Goal: Use online tool/utility: Use online tool/utility

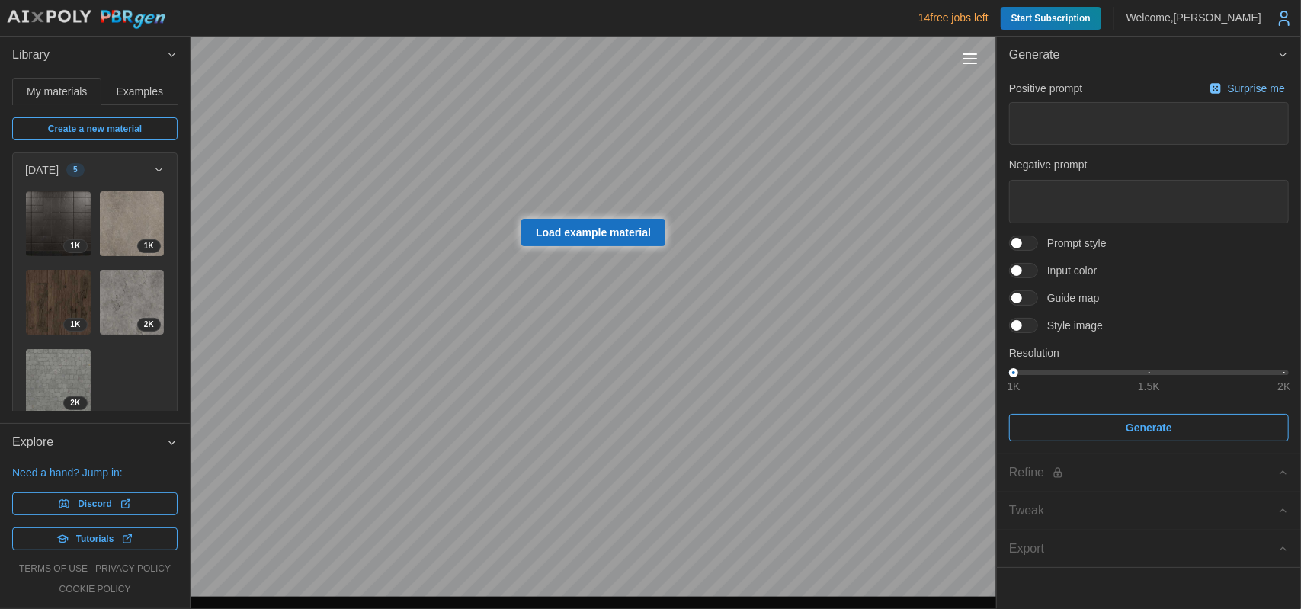
click at [105, 128] on span "Create a new material" at bounding box center [95, 128] width 94 height 21
click at [81, 130] on span "Create a new material" at bounding box center [95, 128] width 94 height 21
click at [153, 96] on span "Examples" at bounding box center [140, 91] width 46 height 11
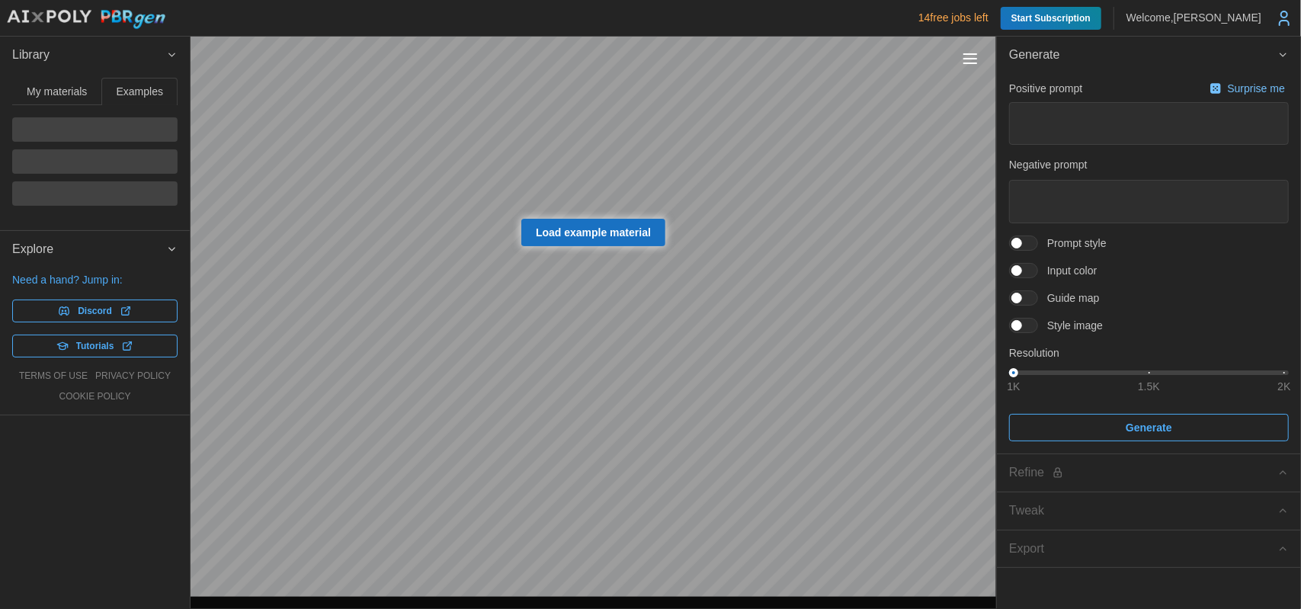
click at [62, 93] on span "My materials" at bounding box center [57, 91] width 60 height 11
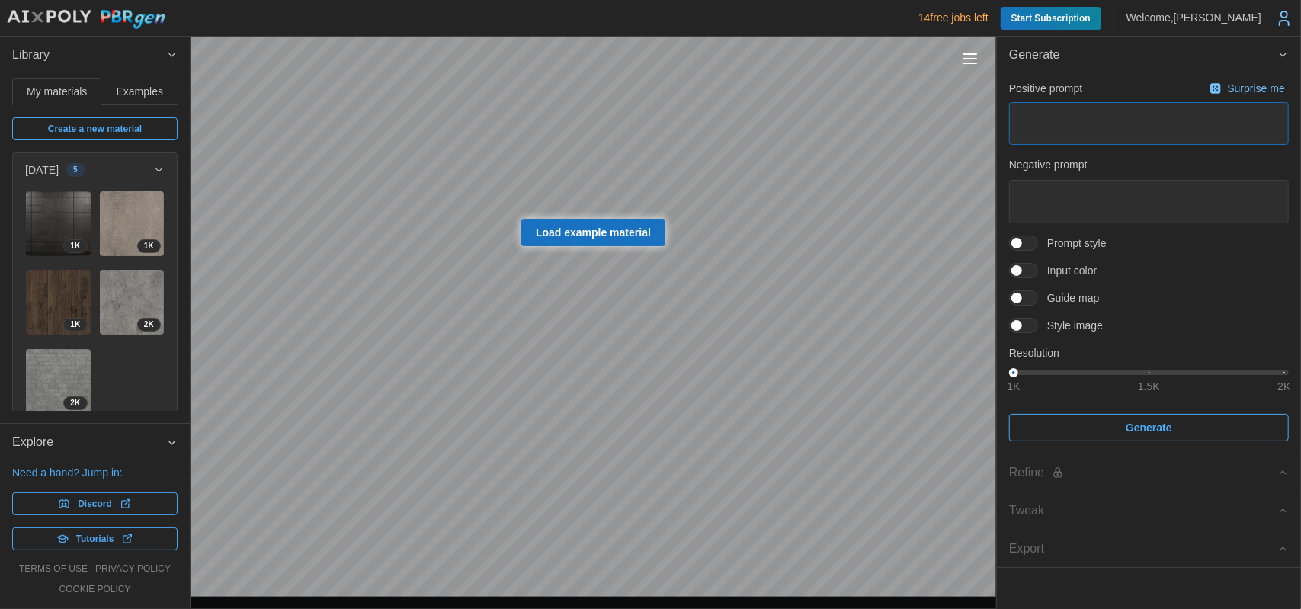
click at [1064, 123] on textarea at bounding box center [1149, 123] width 280 height 43
click at [135, 123] on span "Create a new material" at bounding box center [95, 128] width 143 height 21
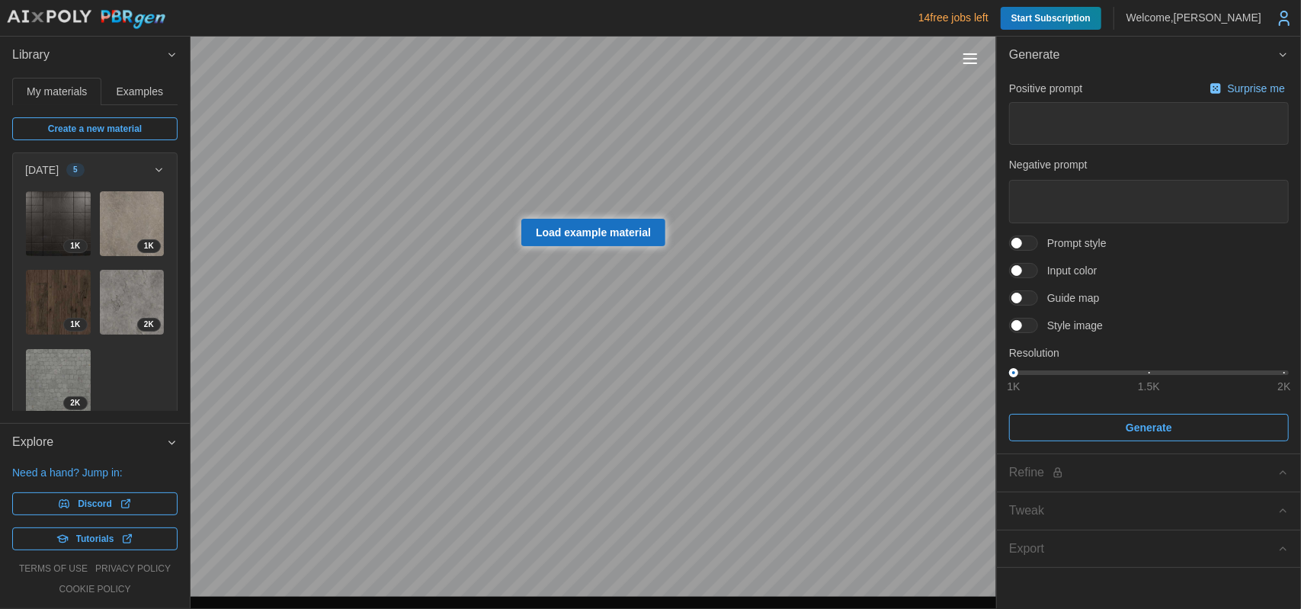
click at [135, 123] on span "Create a new material" at bounding box center [95, 128] width 143 height 21
click at [576, 238] on span "Load example material" at bounding box center [593, 233] width 115 height 26
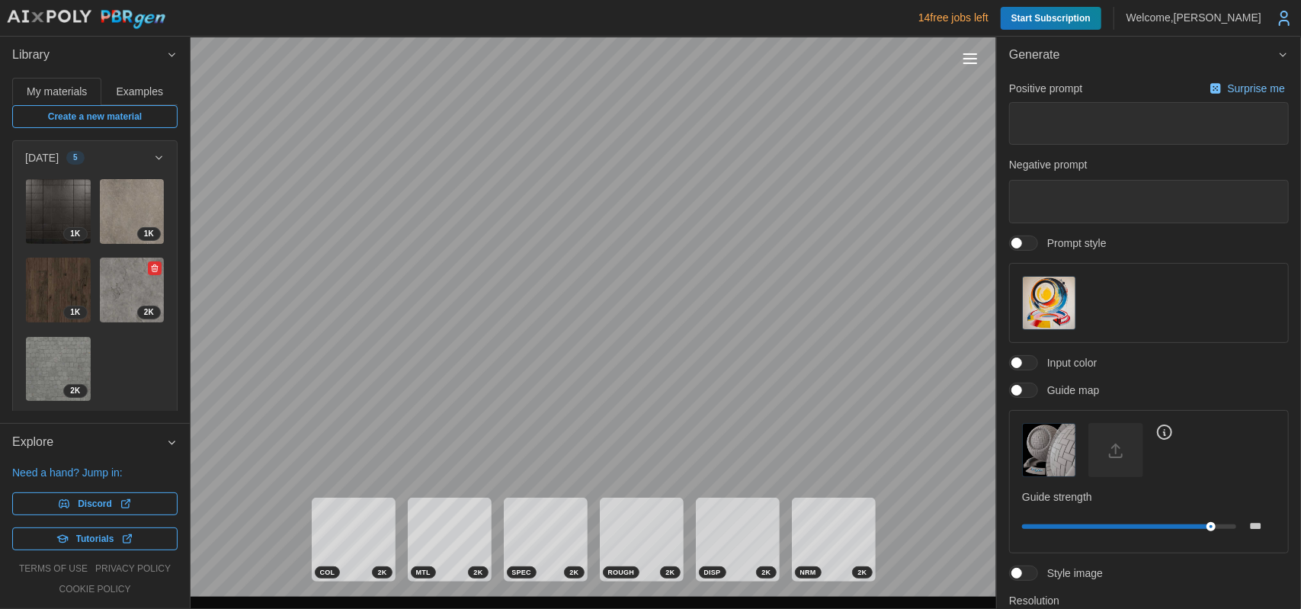
scroll to position [13, 0]
click at [40, 336] on img at bounding box center [58, 368] width 65 height 65
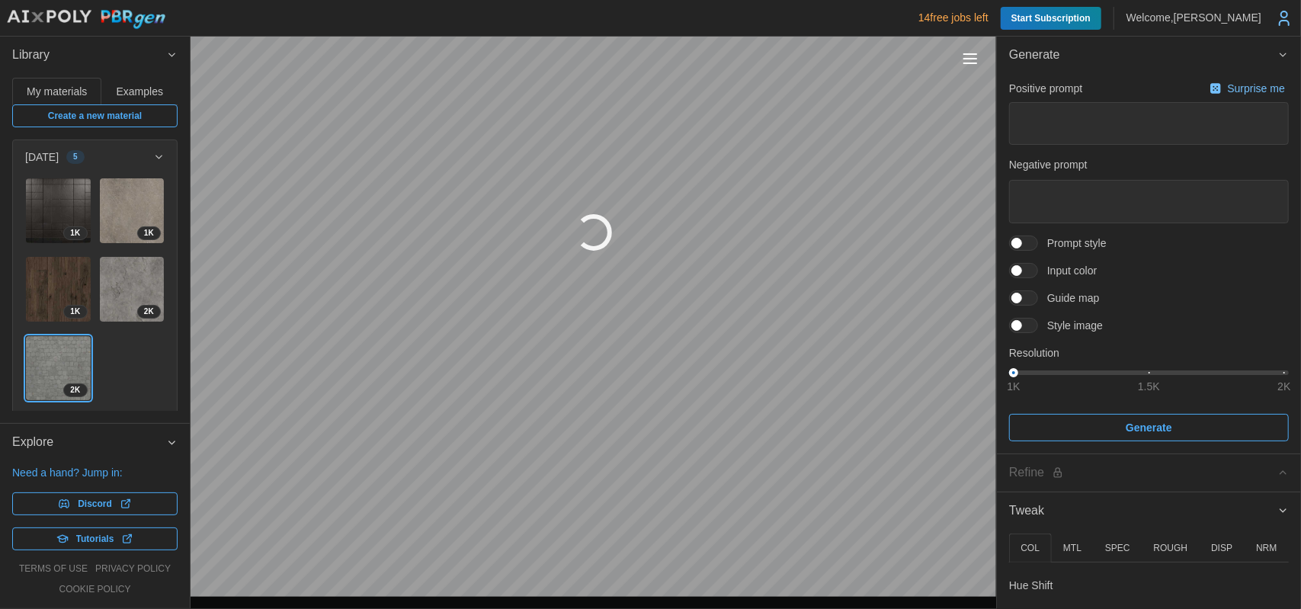
type textarea "*"
type textarea "**********"
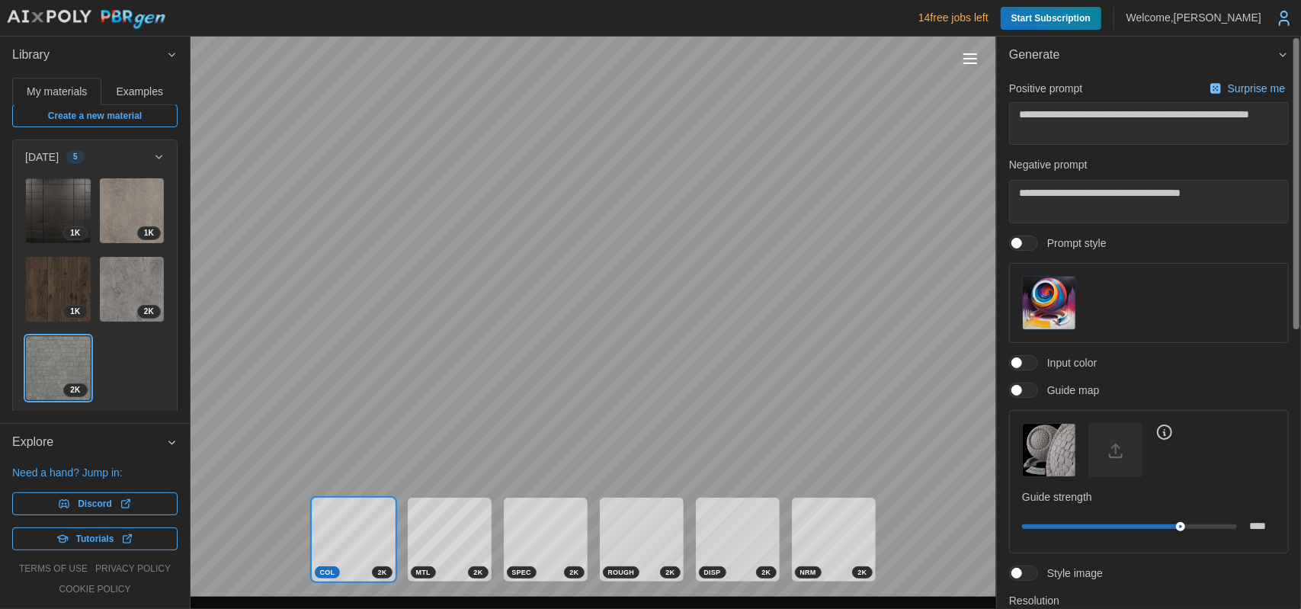
click at [1027, 440] on img "button" at bounding box center [1049, 450] width 53 height 53
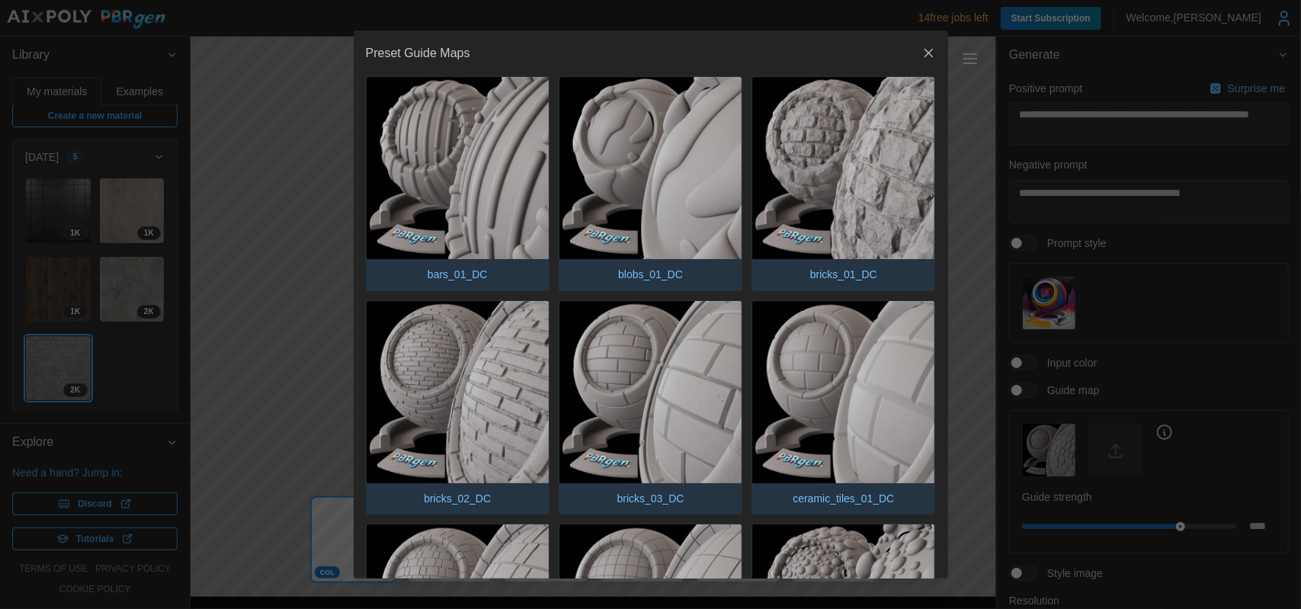
click at [924, 46] on icon "button" at bounding box center [928, 53] width 15 height 15
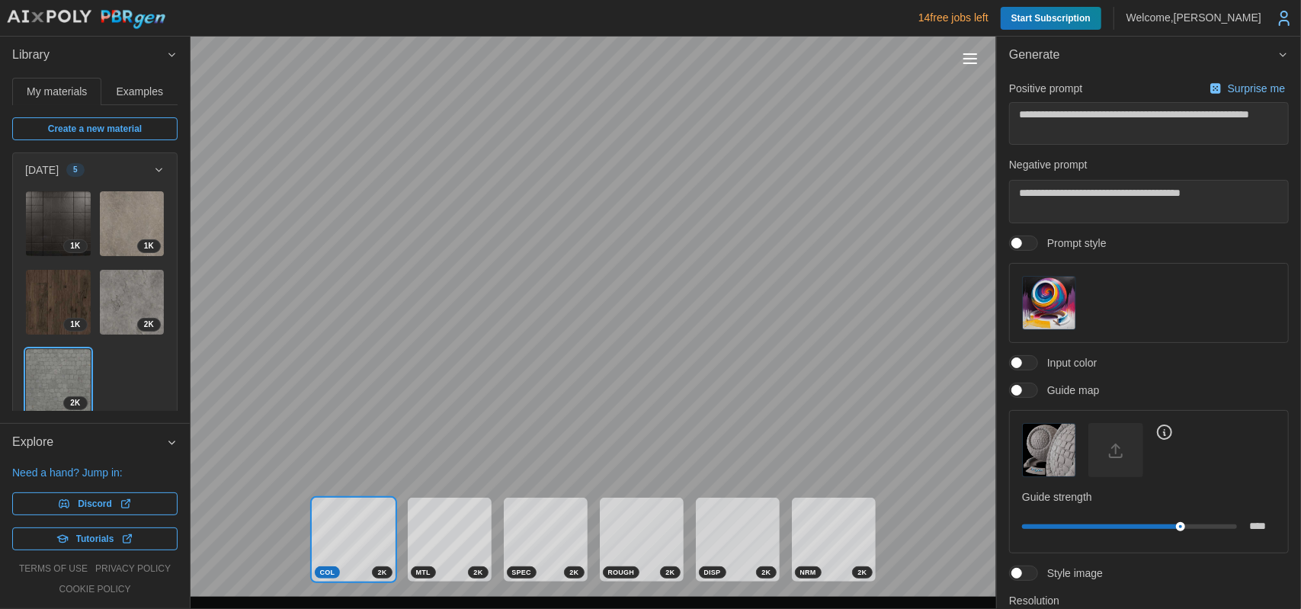
click at [92, 130] on span "Create a new material" at bounding box center [95, 128] width 94 height 21
type textarea "*"
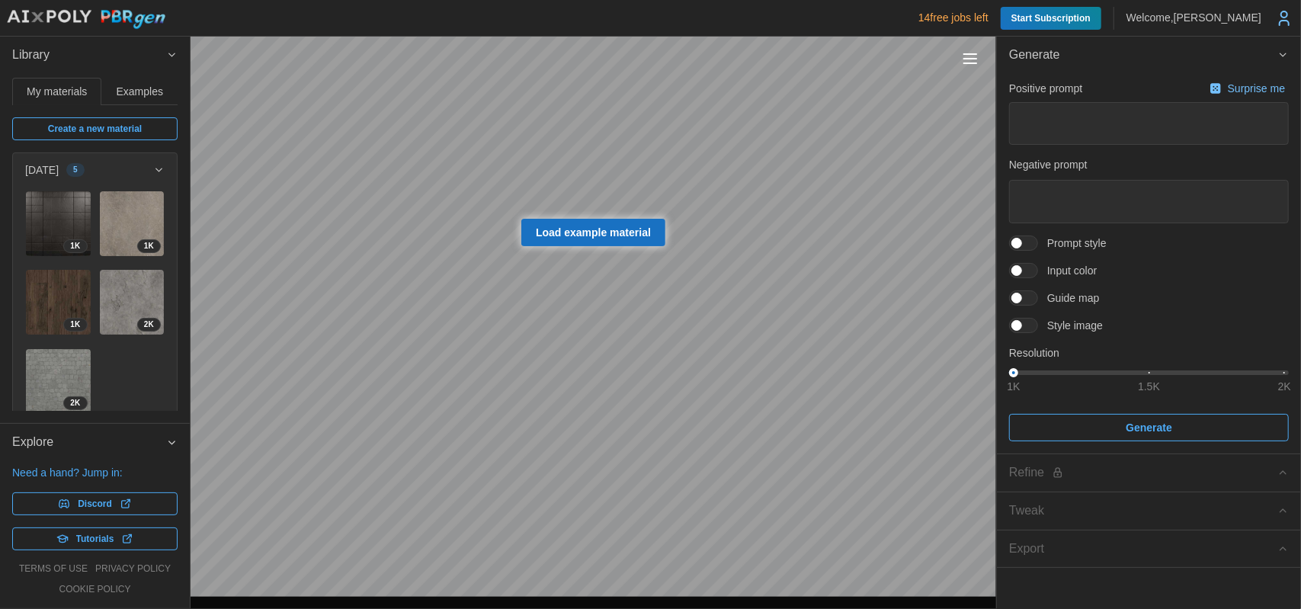
click at [1026, 329] on span at bounding box center [1031, 326] width 18 height 14
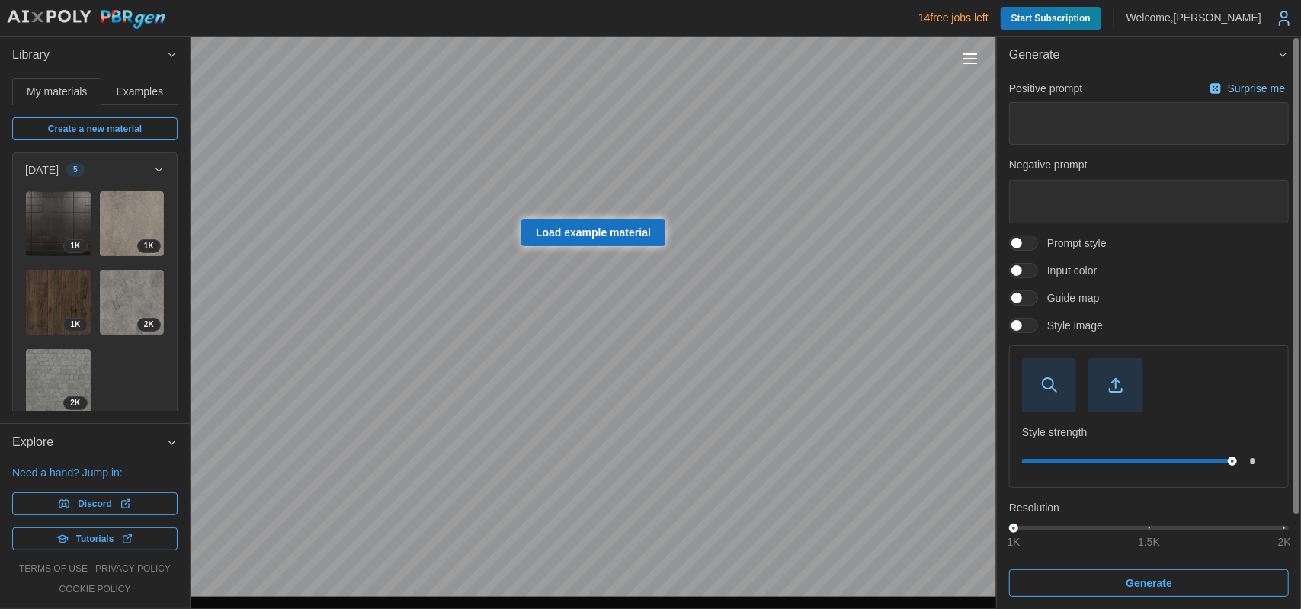
click at [1022, 329] on span at bounding box center [1016, 325] width 11 height 11
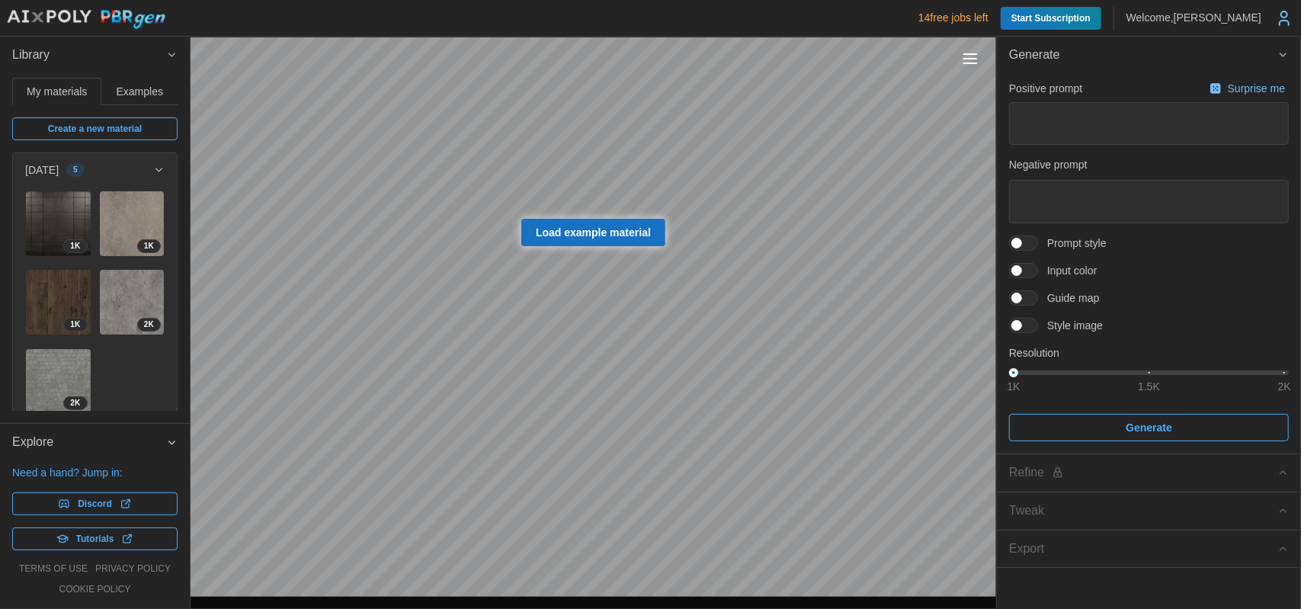
click at [1030, 250] on div at bounding box center [1023, 243] width 29 height 15
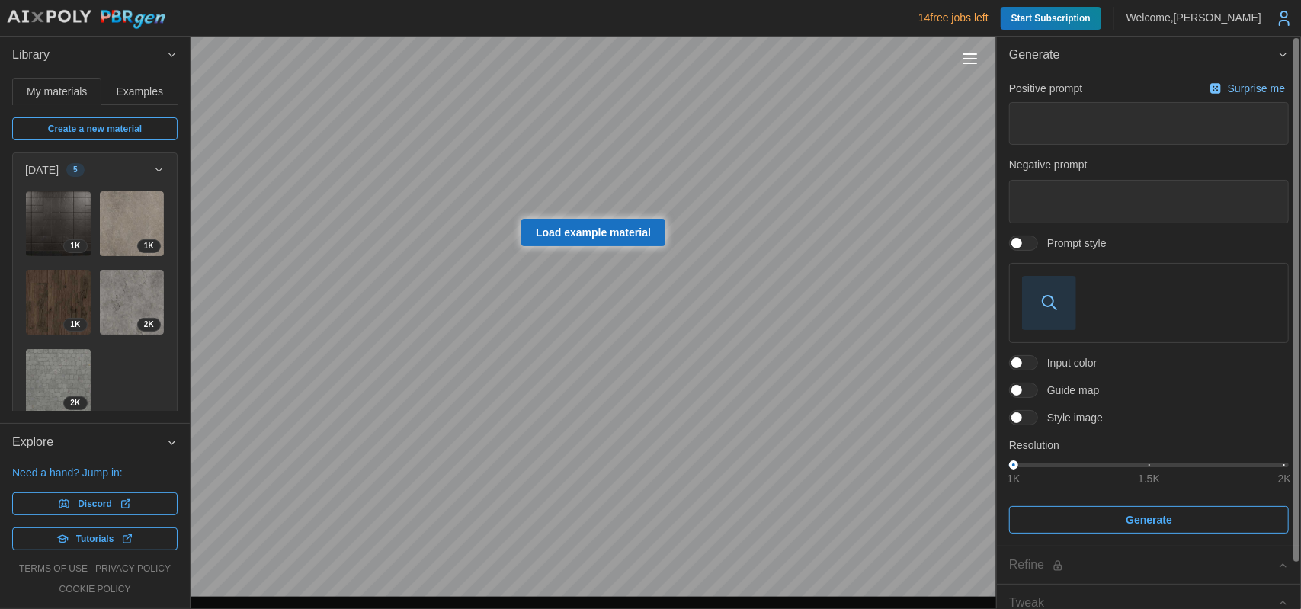
click at [1030, 250] on div at bounding box center [1023, 243] width 29 height 15
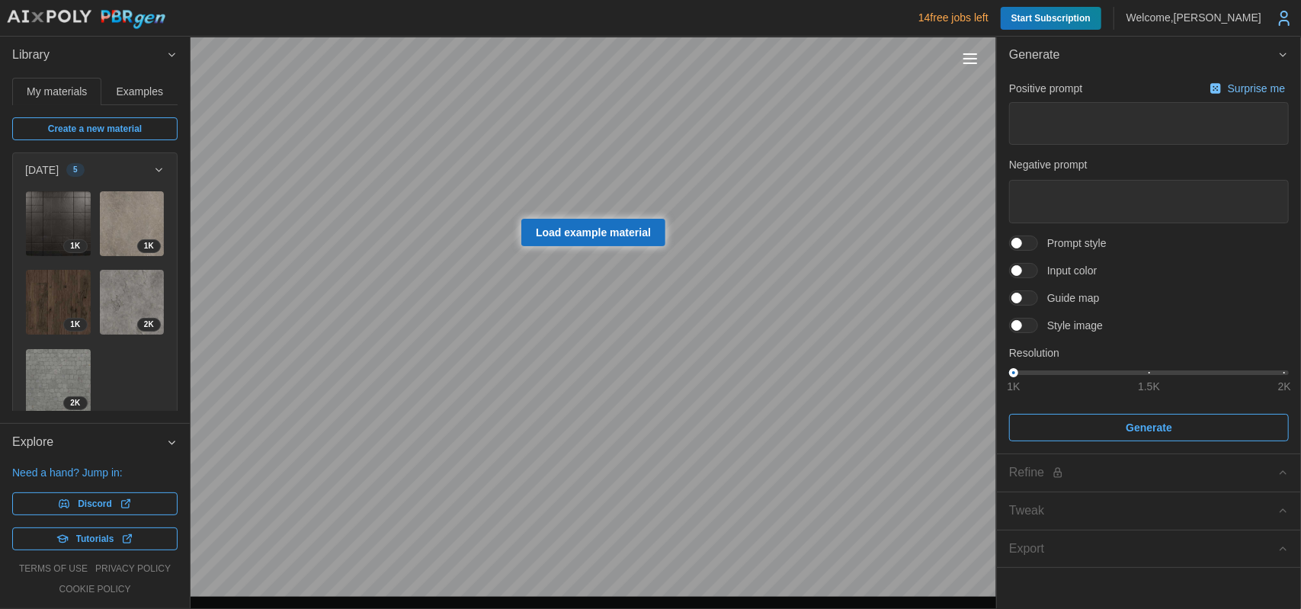
click at [1030, 264] on span at bounding box center [1031, 271] width 18 height 14
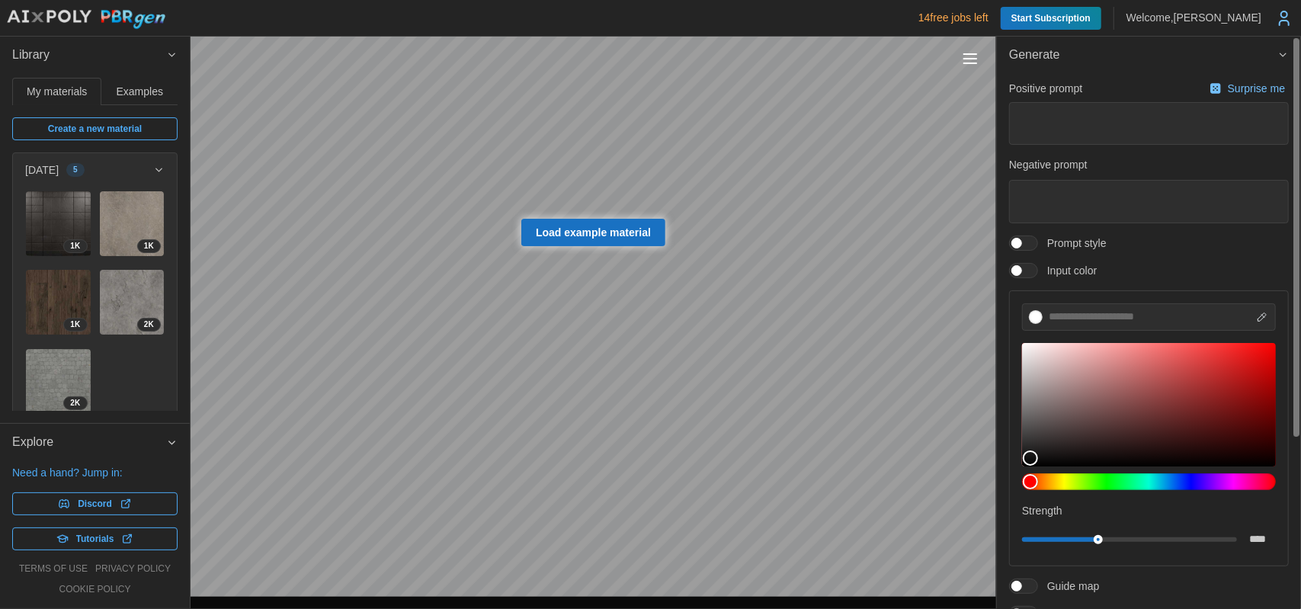
click at [1022, 265] on span at bounding box center [1016, 270] width 11 height 11
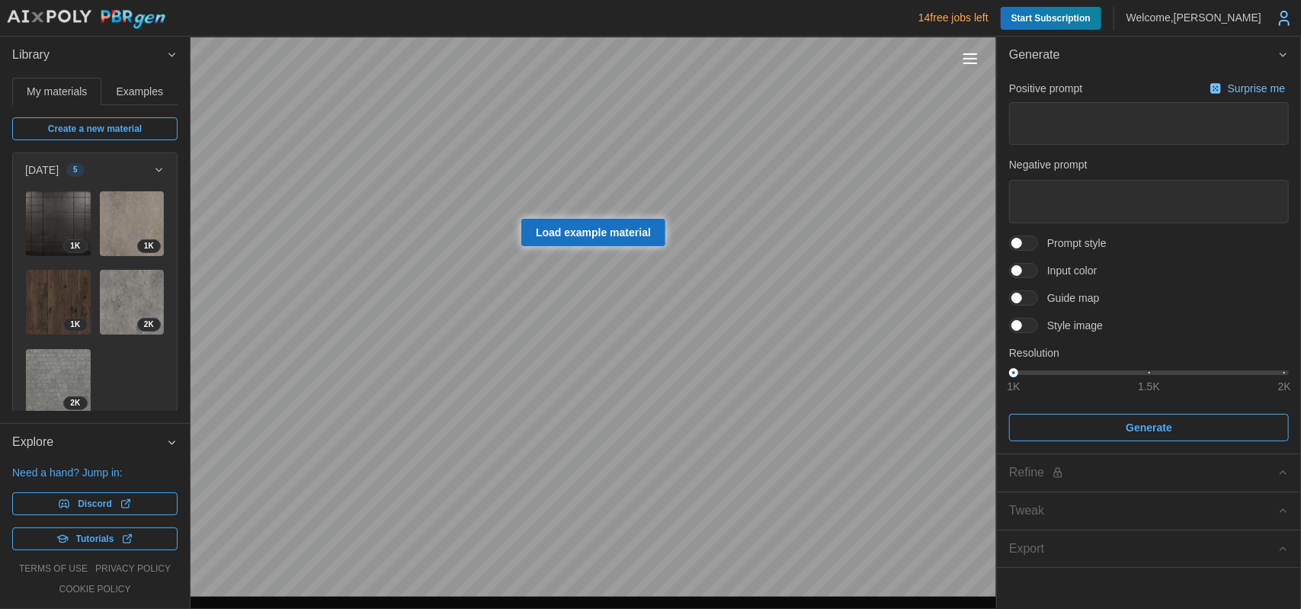
click at [1034, 287] on div "Positive prompt Surprise me Negative prompt Prompt style Input color Guide map …" at bounding box center [1149, 260] width 280 height 364
click at [1034, 289] on div "Positive prompt Surprise me Negative prompt Prompt style Input color Guide map …" at bounding box center [1149, 260] width 280 height 364
click at [1034, 296] on span at bounding box center [1031, 298] width 18 height 14
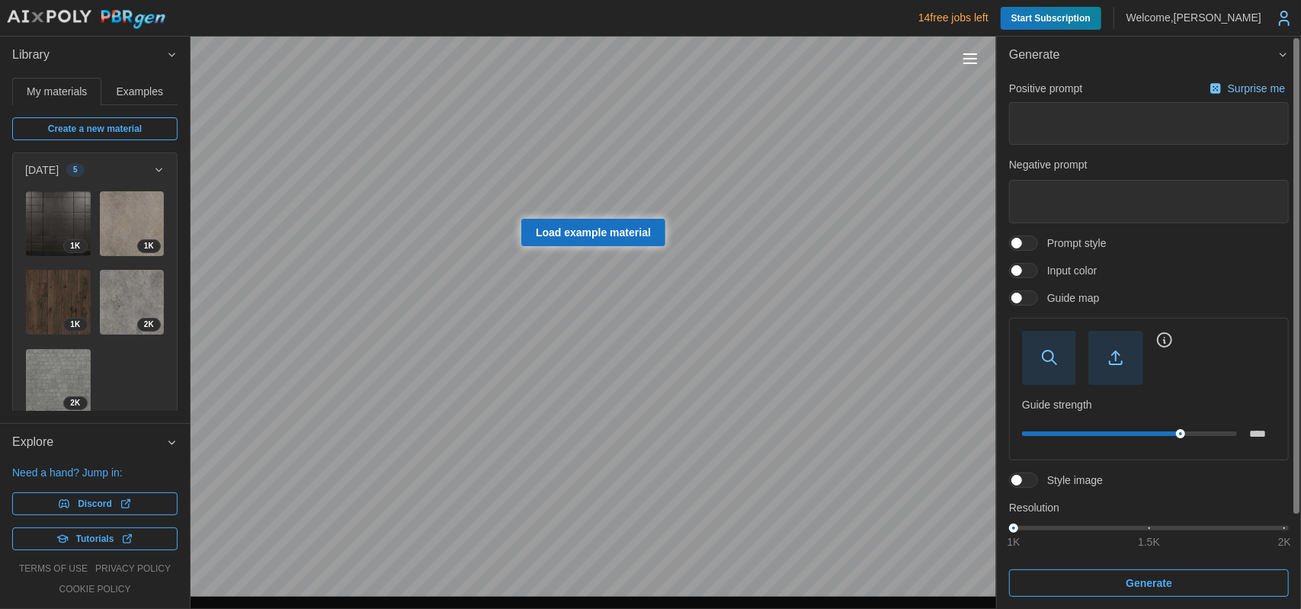
scroll to position [113, 0]
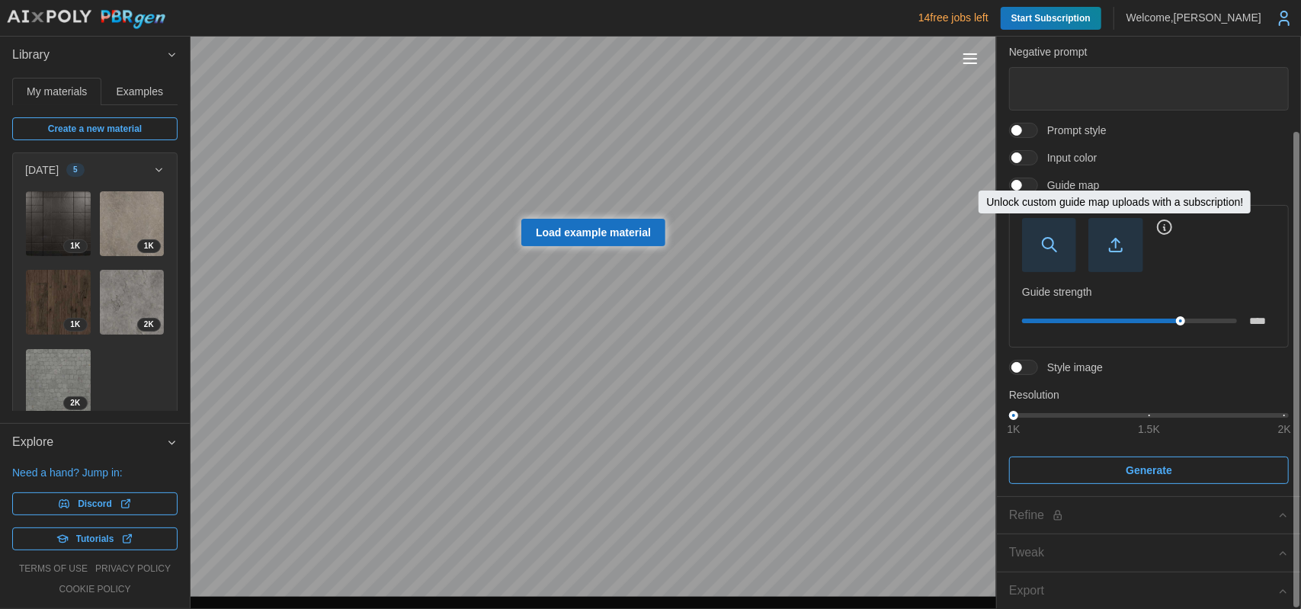
click at [1117, 226] on span "button" at bounding box center [1115, 245] width 53 height 53
click at [1120, 256] on span "button" at bounding box center [1115, 245] width 53 height 53
click at [1036, 251] on span "button" at bounding box center [1049, 245] width 53 height 53
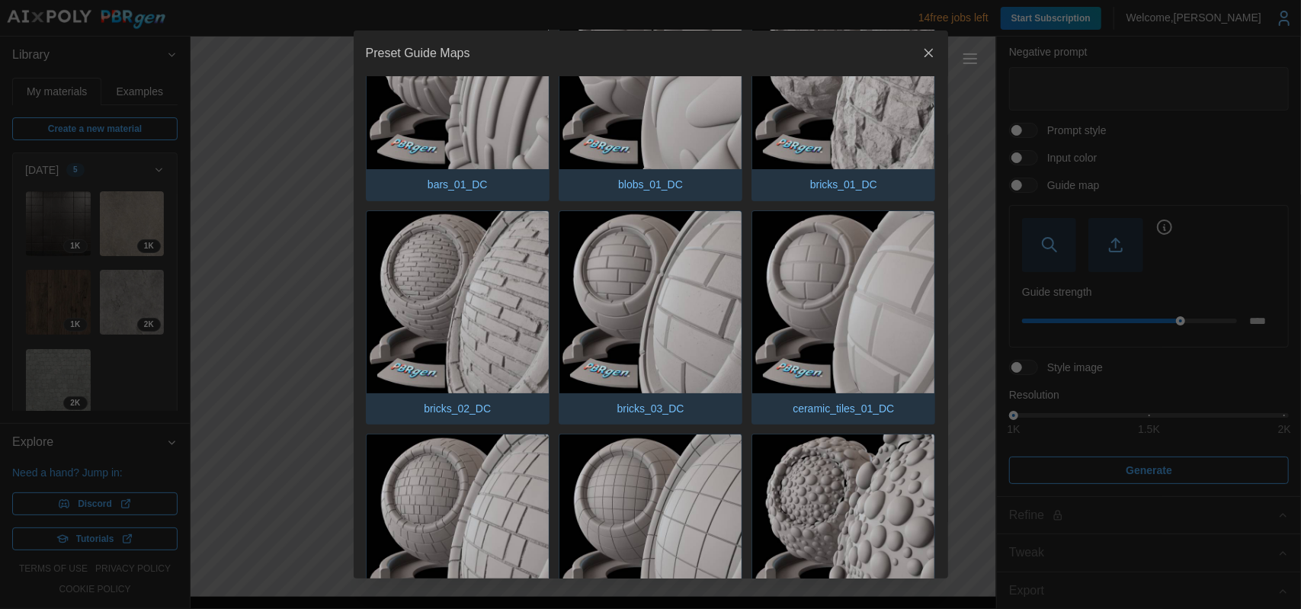
scroll to position [76, 0]
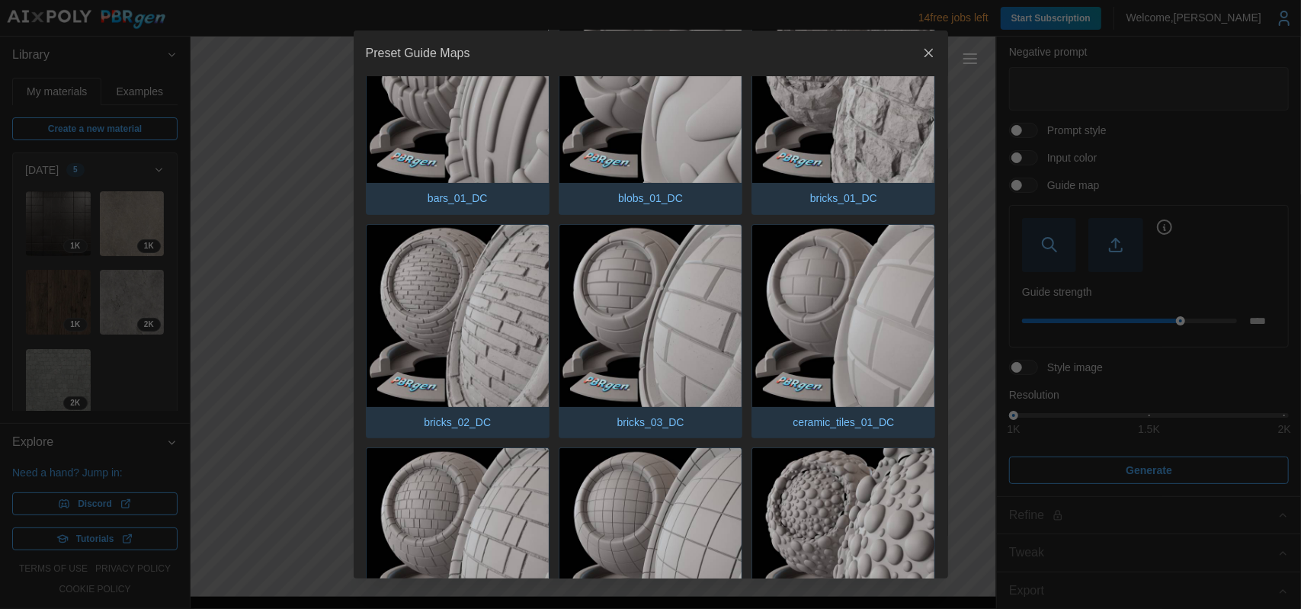
drag, startPoint x: 910, startPoint y: 49, endPoint x: 960, endPoint y: 97, distance: 69.0
click at [921, 49] on icon "button" at bounding box center [928, 53] width 15 height 15
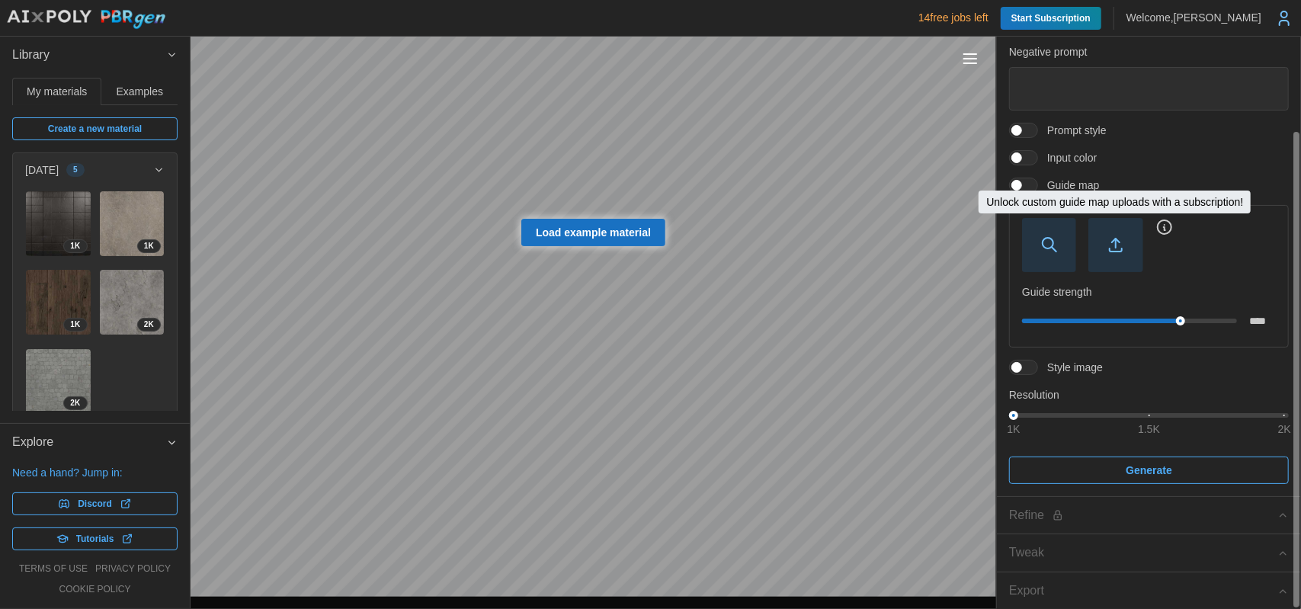
click at [1110, 236] on icon "button" at bounding box center [1116, 245] width 18 height 18
click at [1039, 138] on div "Positive prompt Surprise me Negative prompt Prompt style Input color Guide map …" at bounding box center [1149, 224] width 280 height 519
click at [1040, 156] on span "Input color" at bounding box center [1067, 157] width 59 height 15
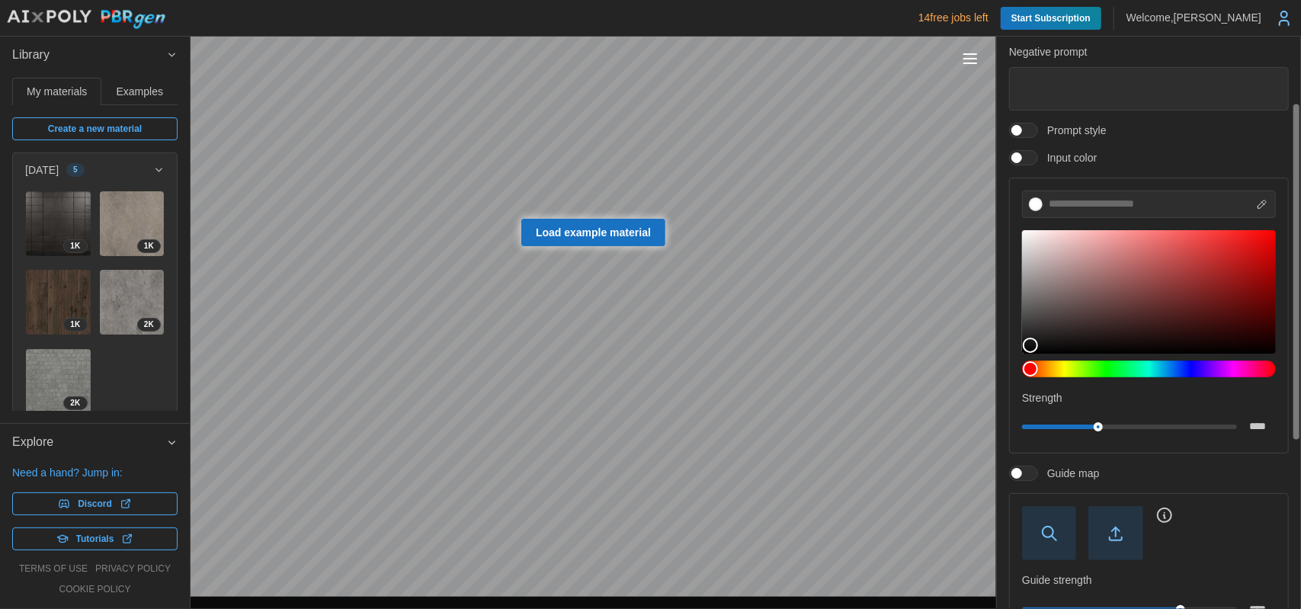
click at [1040, 156] on span "Input color" at bounding box center [1067, 157] width 59 height 15
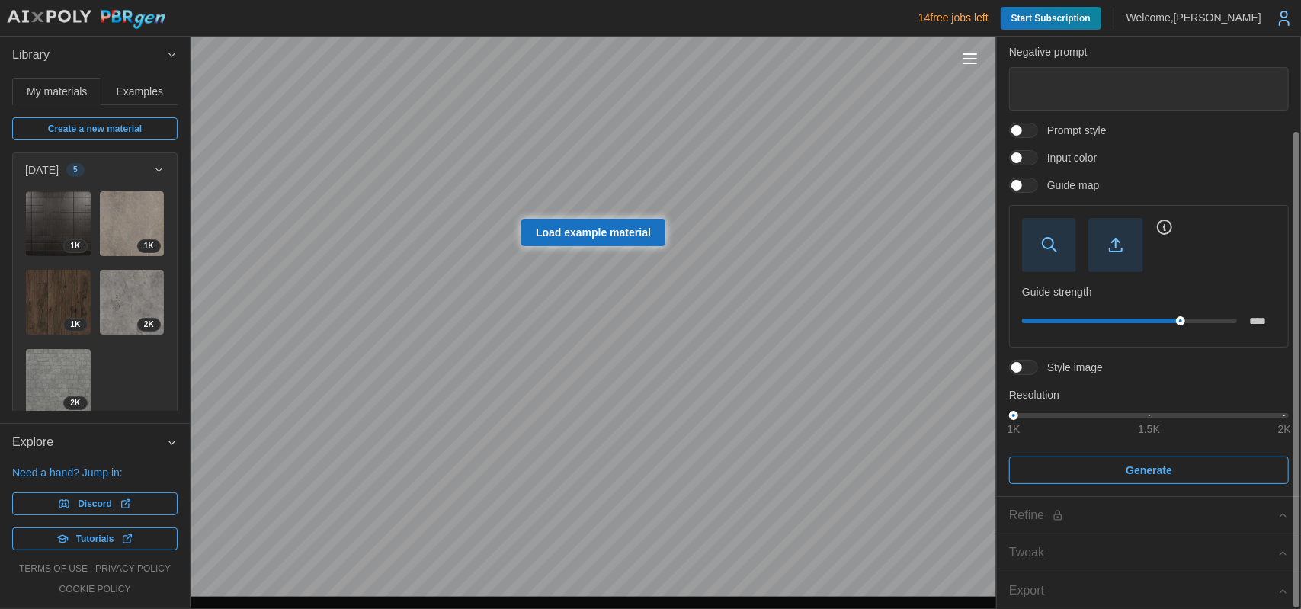
click at [1036, 155] on span at bounding box center [1031, 158] width 18 height 14
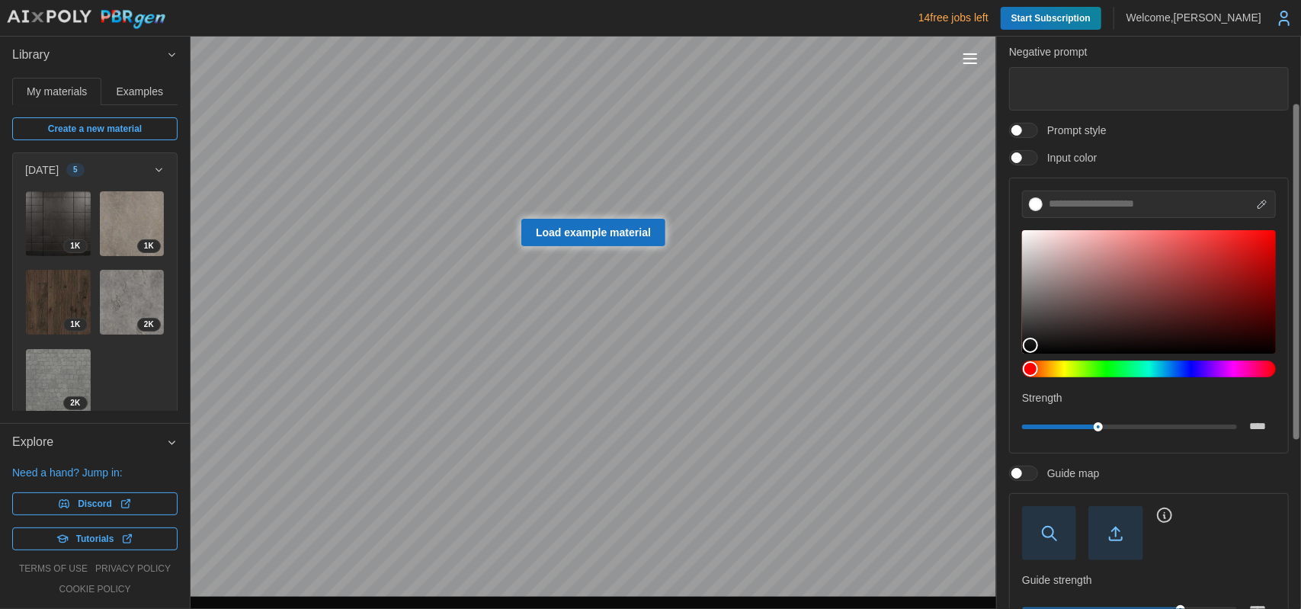
click at [1046, 136] on span "Prompt style" at bounding box center [1072, 130] width 69 height 15
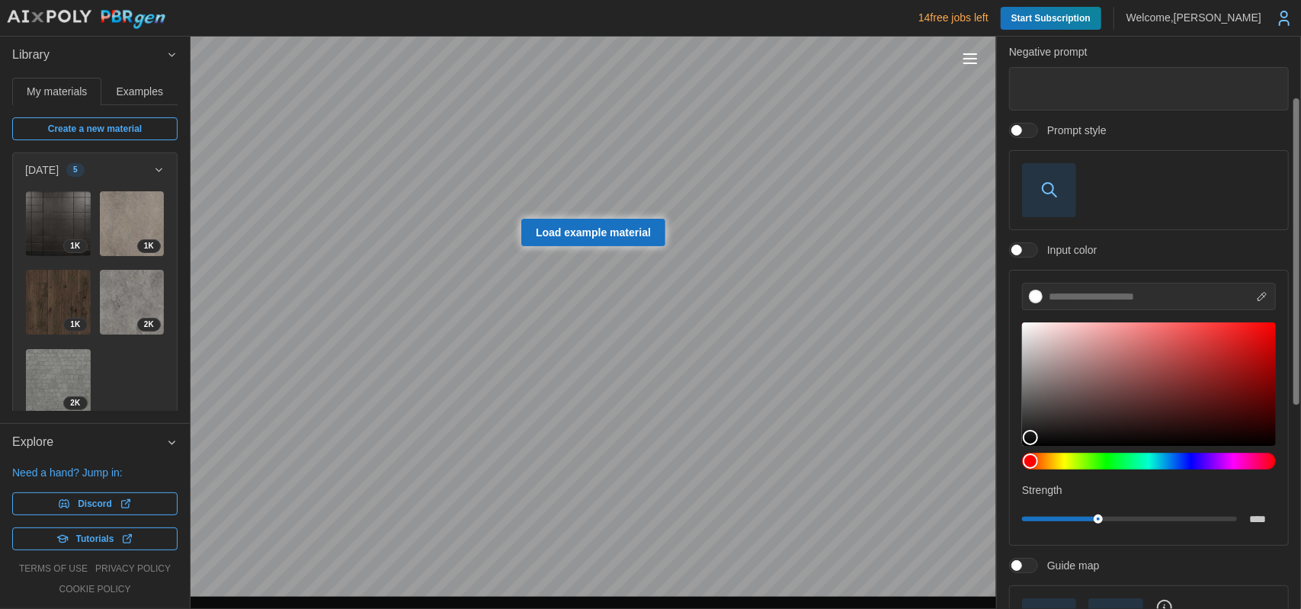
click at [1046, 136] on span "Prompt style" at bounding box center [1072, 130] width 69 height 15
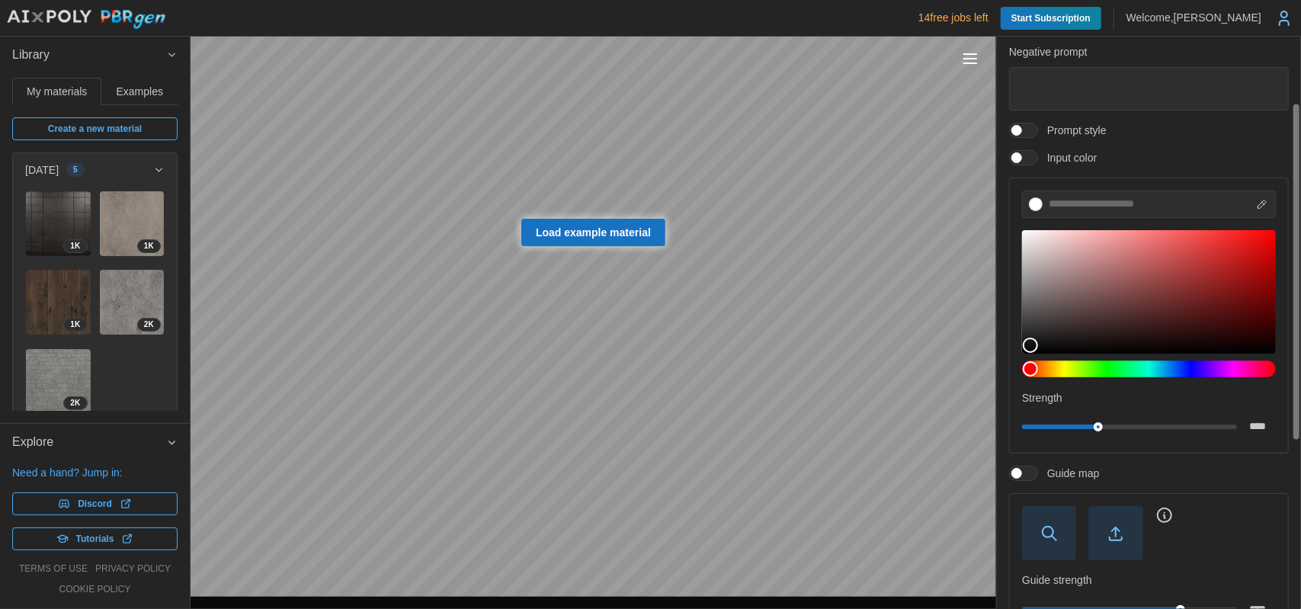
click at [1037, 155] on div at bounding box center [1023, 157] width 29 height 15
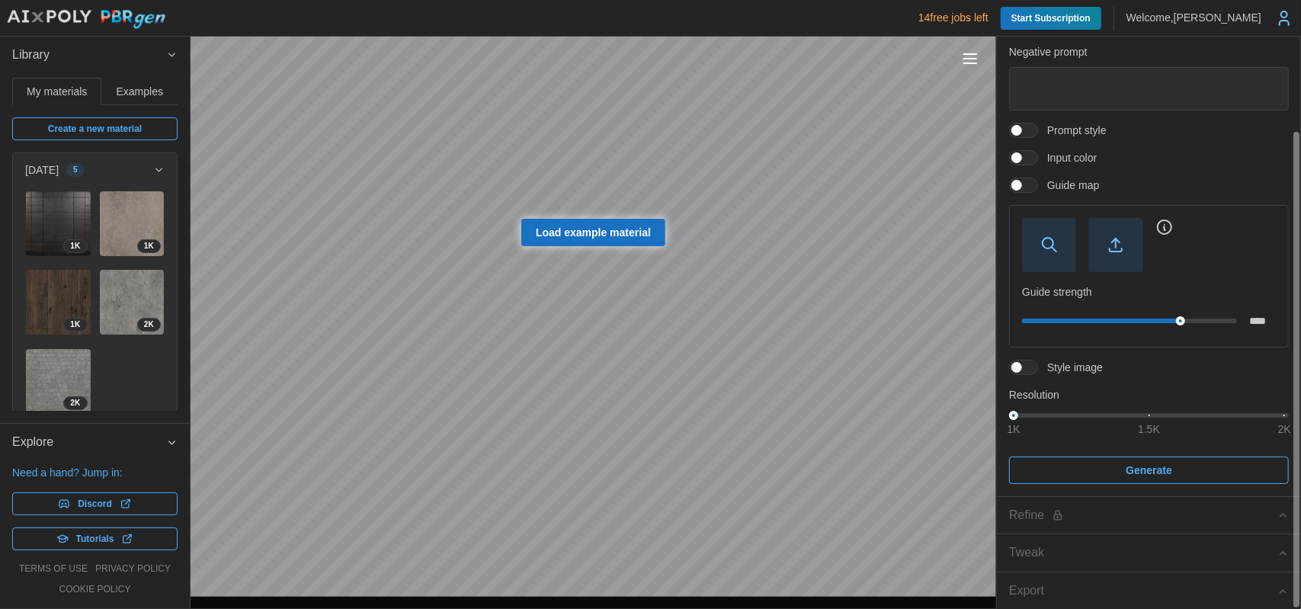
click at [1038, 136] on span "Prompt style" at bounding box center [1072, 130] width 69 height 15
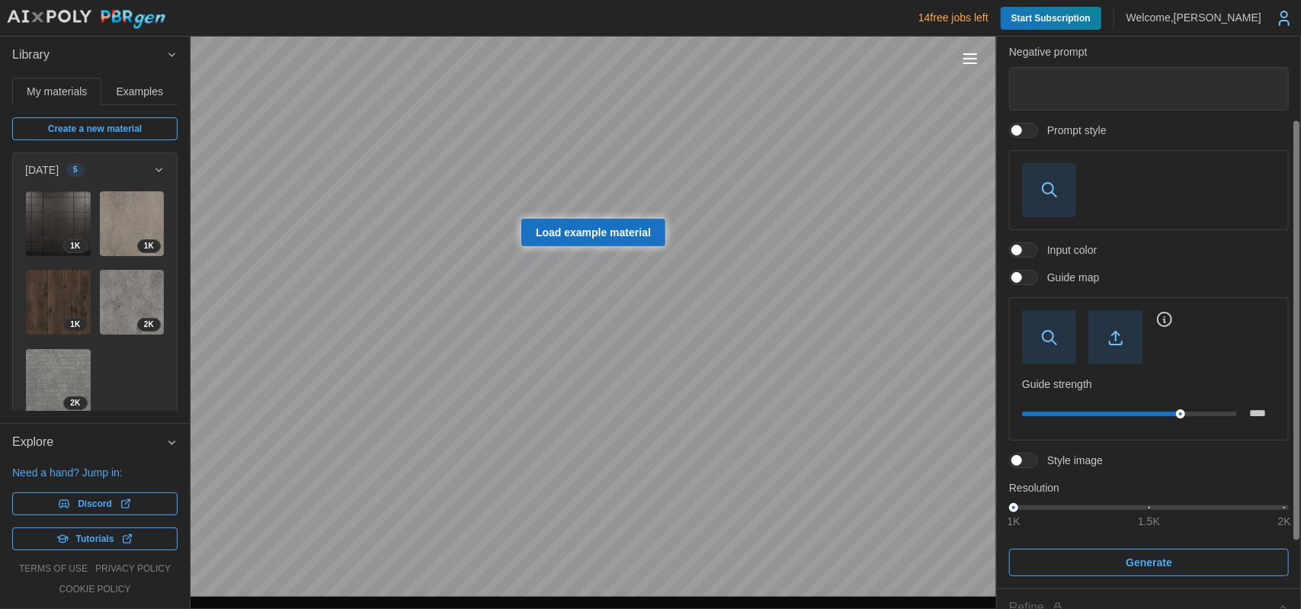
click at [1038, 136] on span "Prompt style" at bounding box center [1072, 130] width 69 height 15
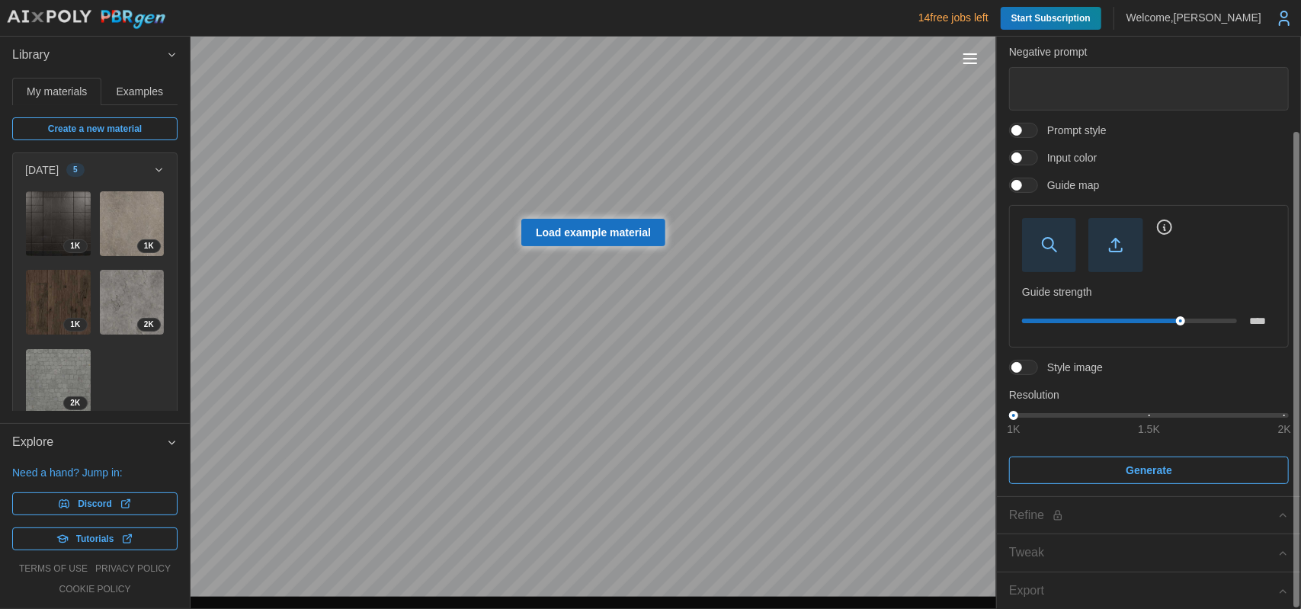
click at [1037, 158] on span at bounding box center [1031, 158] width 18 height 14
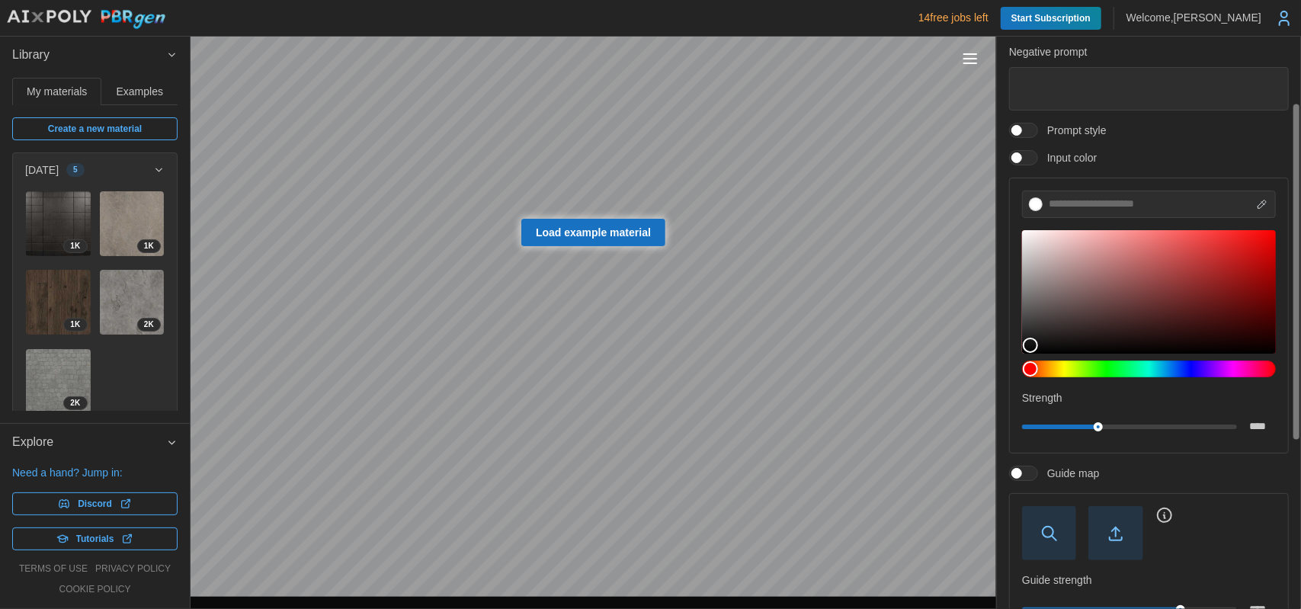
click at [1022, 159] on span at bounding box center [1016, 157] width 11 height 11
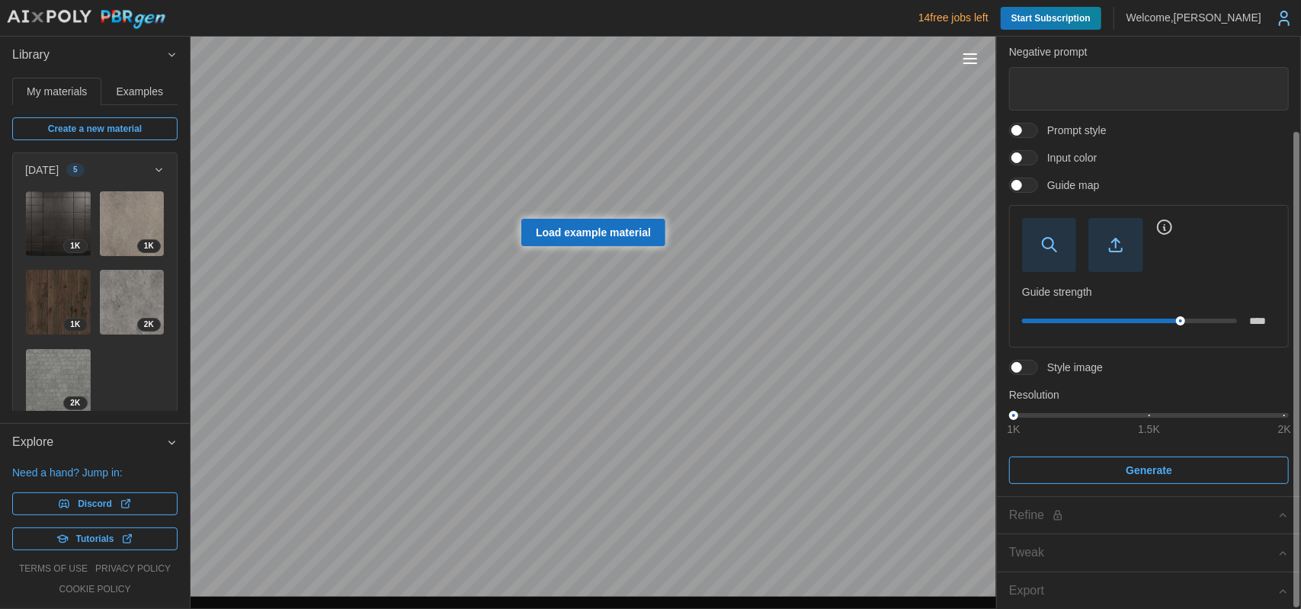
click at [1041, 181] on span "Guide map" at bounding box center [1068, 185] width 61 height 15
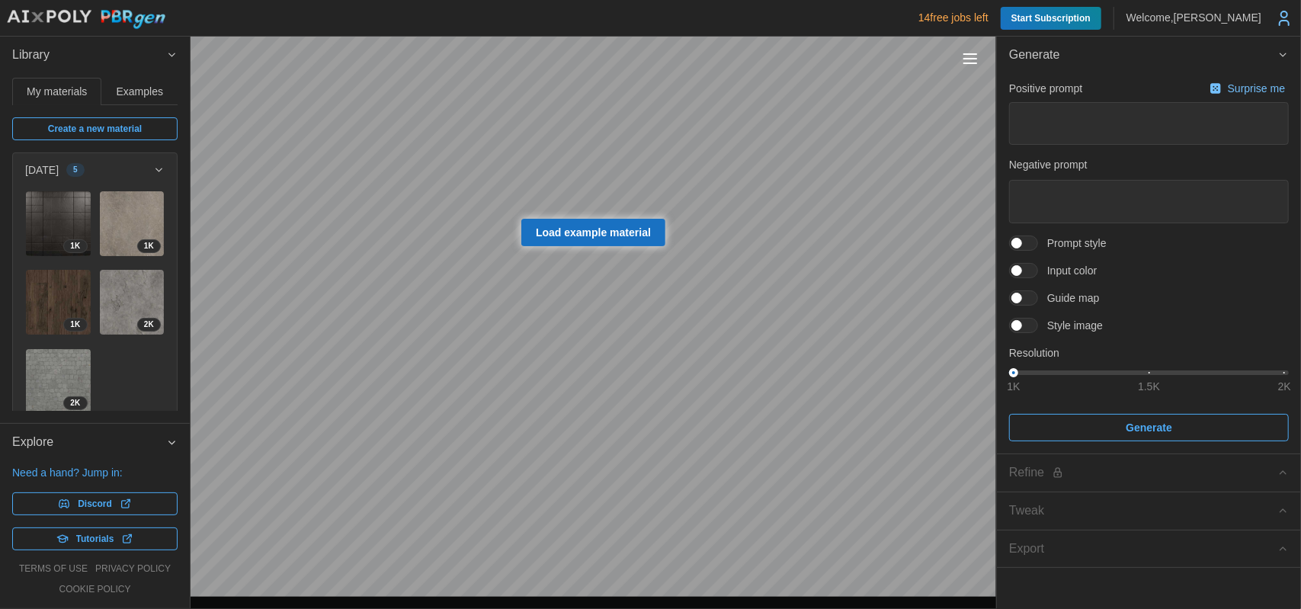
click at [1025, 322] on span at bounding box center [1031, 326] width 18 height 14
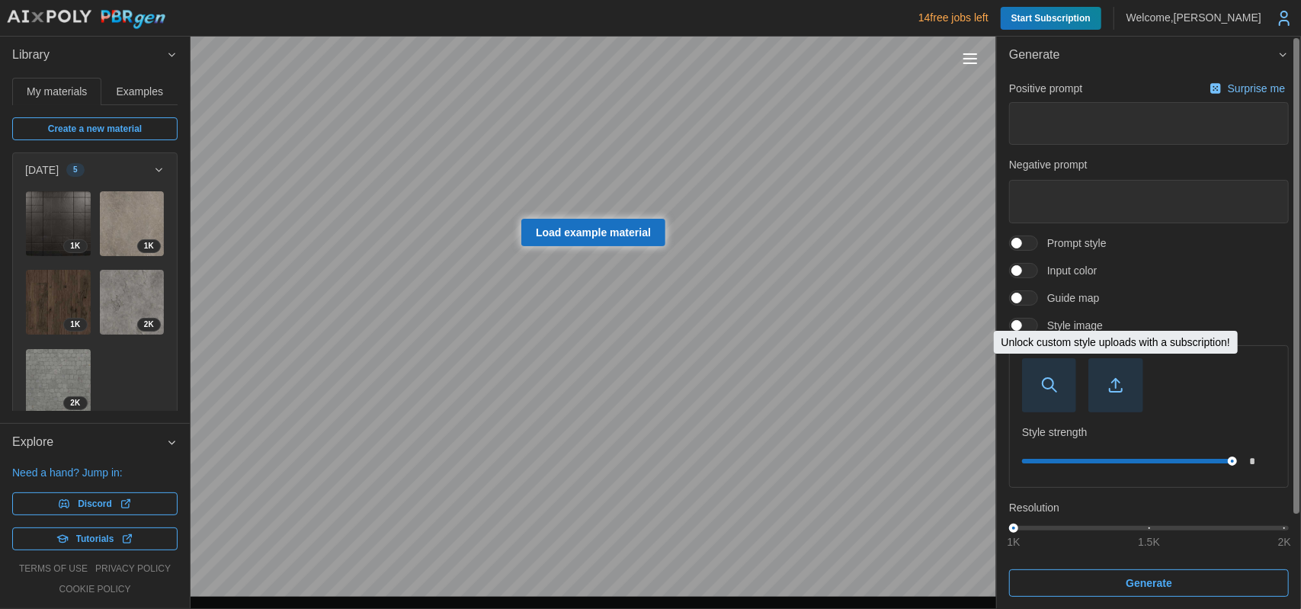
click at [1097, 376] on span "button" at bounding box center [1115, 385] width 53 height 53
click at [1100, 371] on span "button" at bounding box center [1115, 385] width 53 height 53
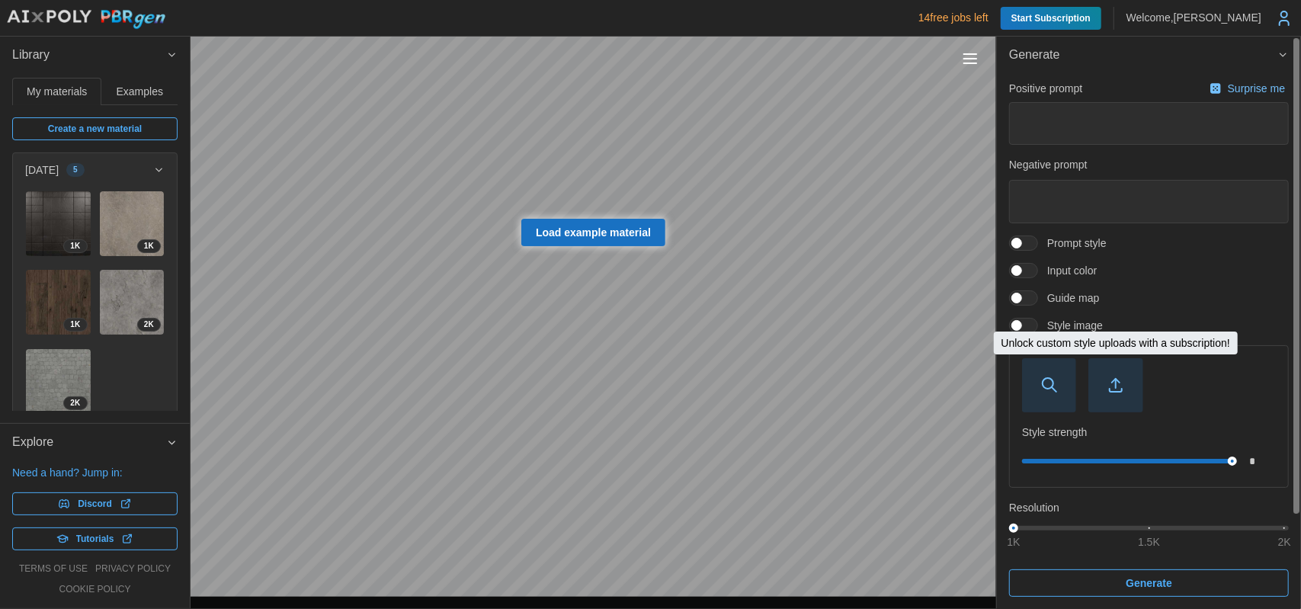
click at [1100, 371] on span "button" at bounding box center [1115, 385] width 53 height 53
click at [1098, 370] on span "button" at bounding box center [1115, 385] width 53 height 53
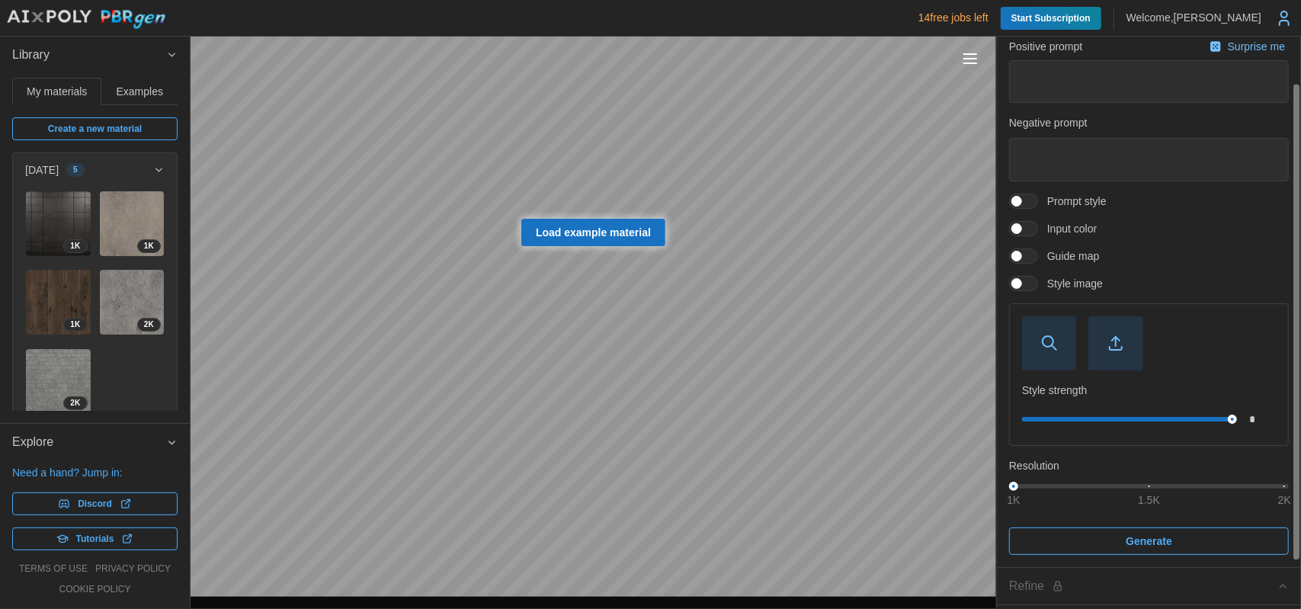
scroll to position [113, 0]
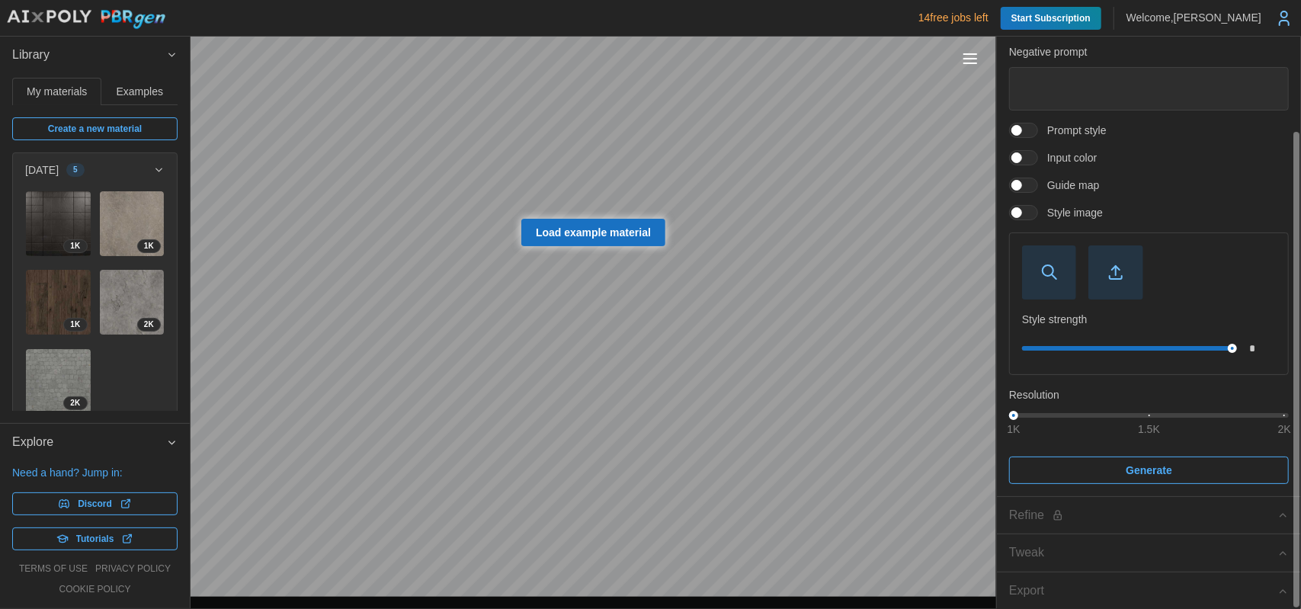
click at [1102, 454] on div "Positive prompt Surprise me Negative prompt Prompt style Input color Guide map …" at bounding box center [1149, 224] width 280 height 519
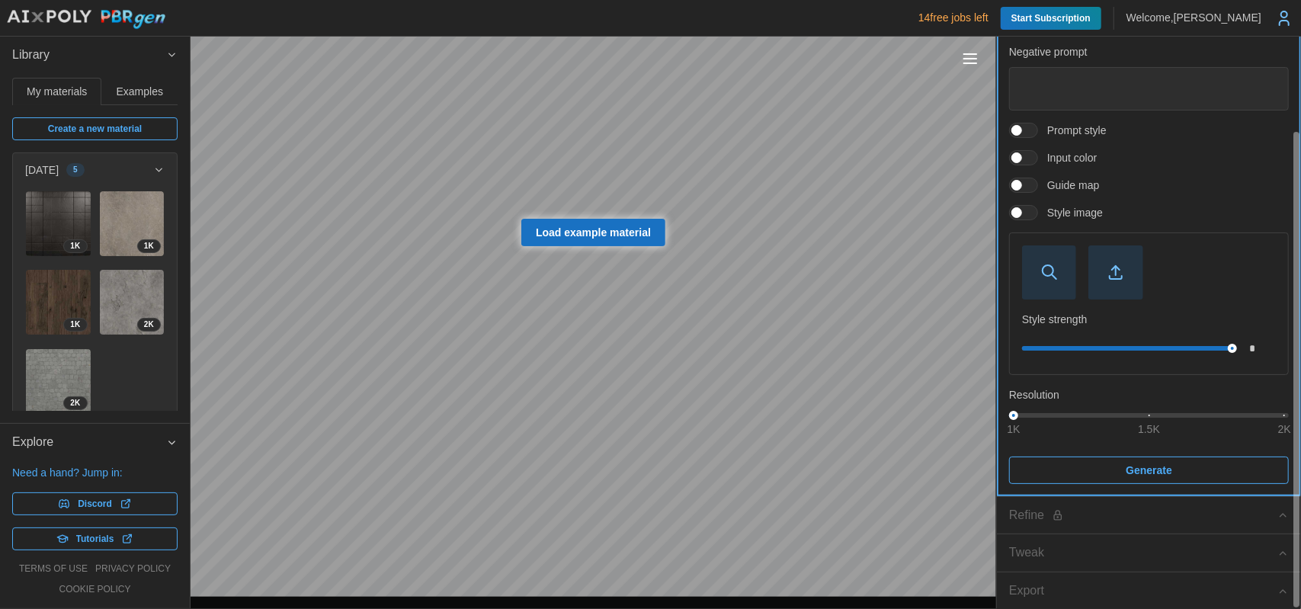
click at [1105, 460] on span "Generate" at bounding box center [1149, 470] width 251 height 26
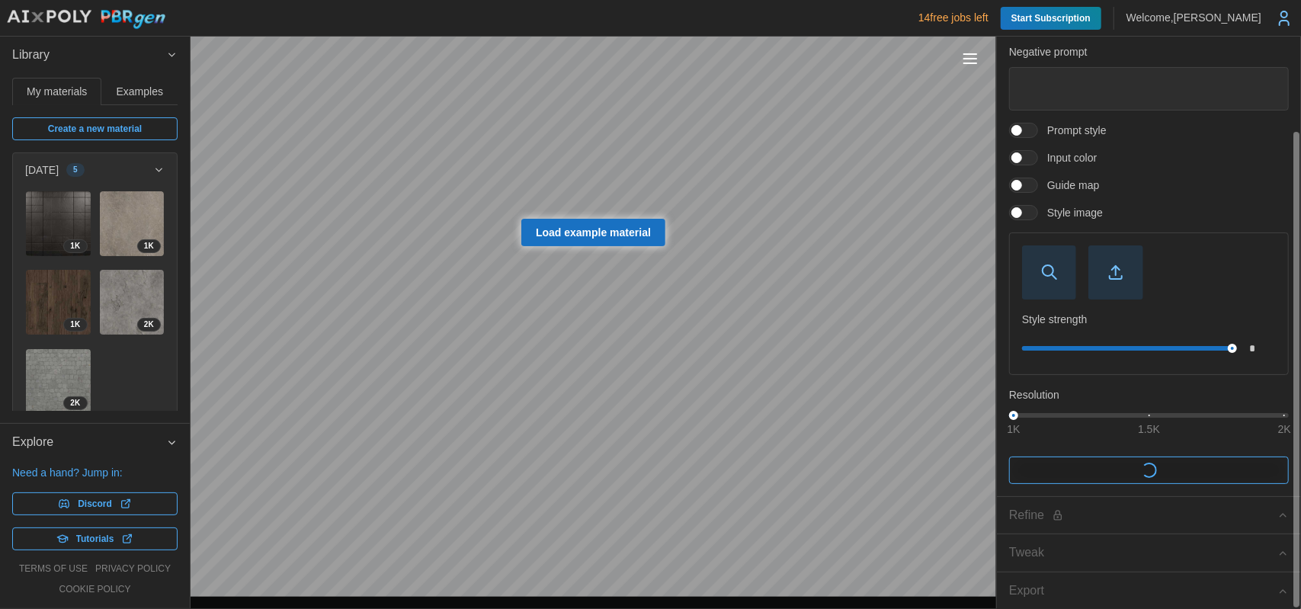
scroll to position [0, 0]
